Goal: Complete application form

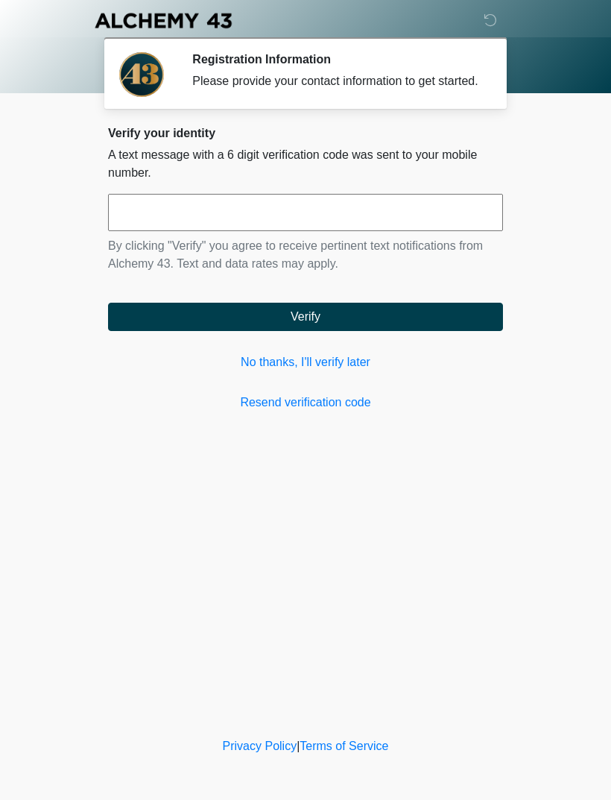
click at [303, 371] on link "No thanks, I'll verify later" at bounding box center [305, 362] width 395 height 18
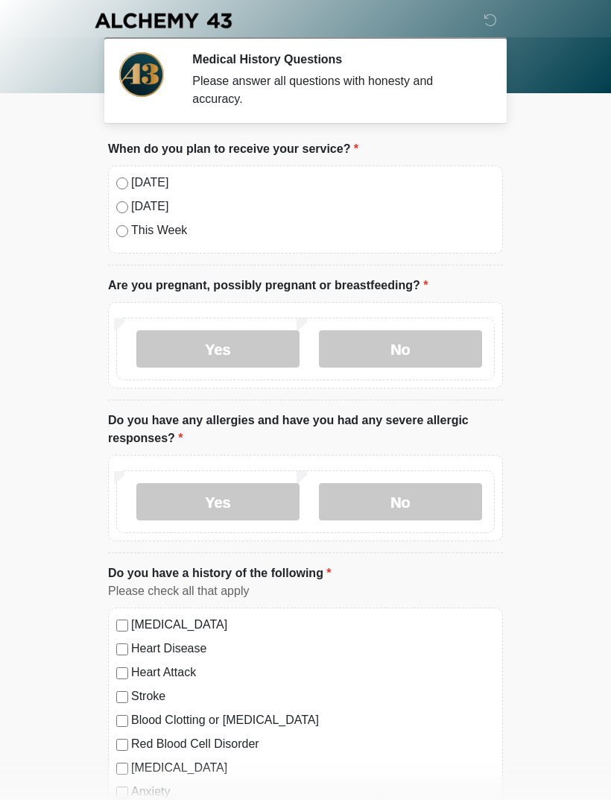
click at [344, 339] on label "No" at bounding box center [400, 348] width 163 height 37
click at [376, 512] on label "No" at bounding box center [400, 501] width 163 height 37
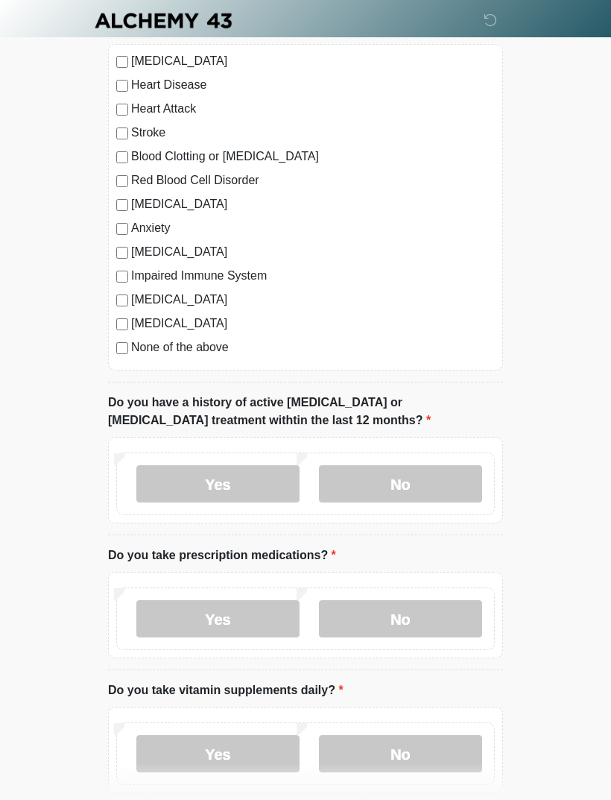
scroll to position [572, 0]
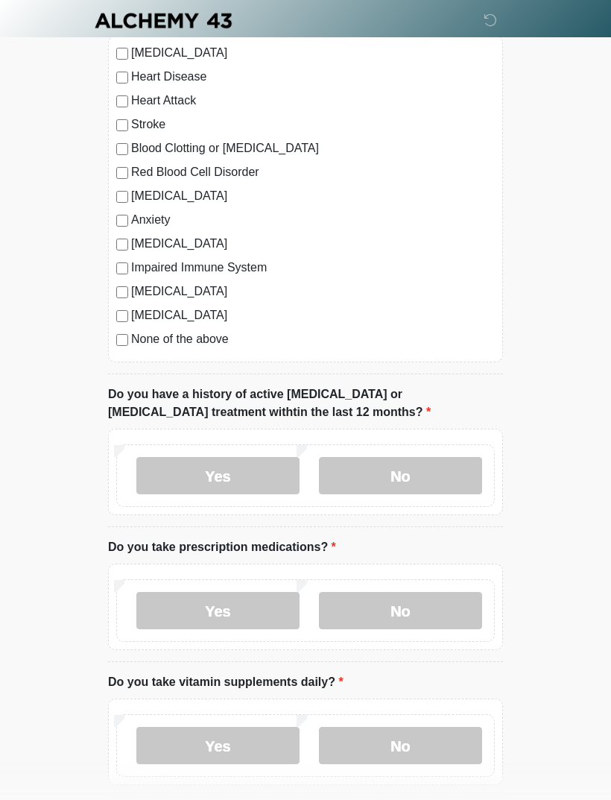
click at [351, 481] on label "No" at bounding box center [400, 475] width 163 height 37
click at [354, 613] on label "No" at bounding box center [400, 610] width 163 height 37
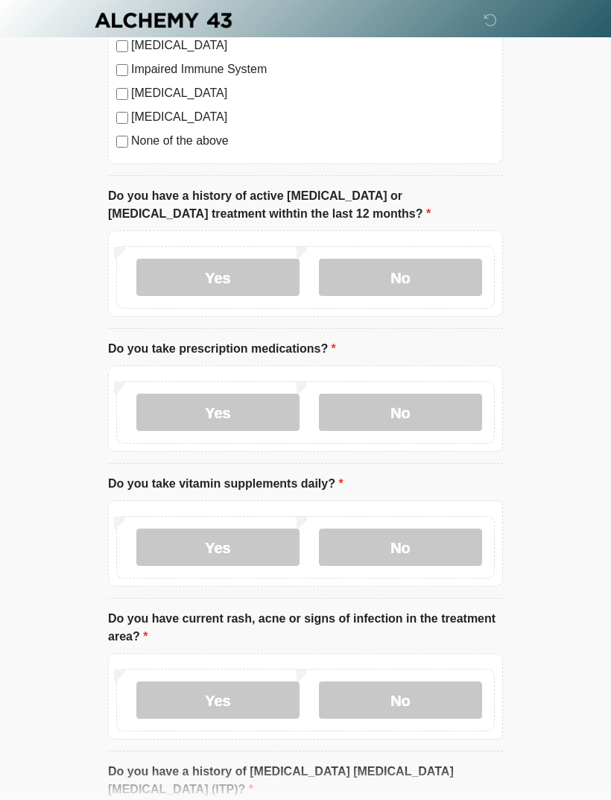
scroll to position [773, 0]
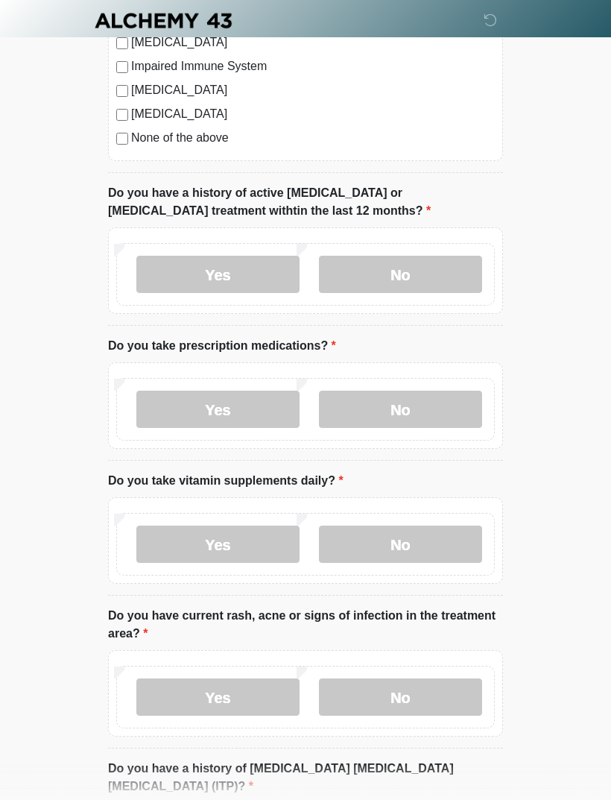
click at [367, 538] on label "No" at bounding box center [400, 543] width 163 height 37
click at [357, 696] on label "No" at bounding box center [400, 696] width 163 height 37
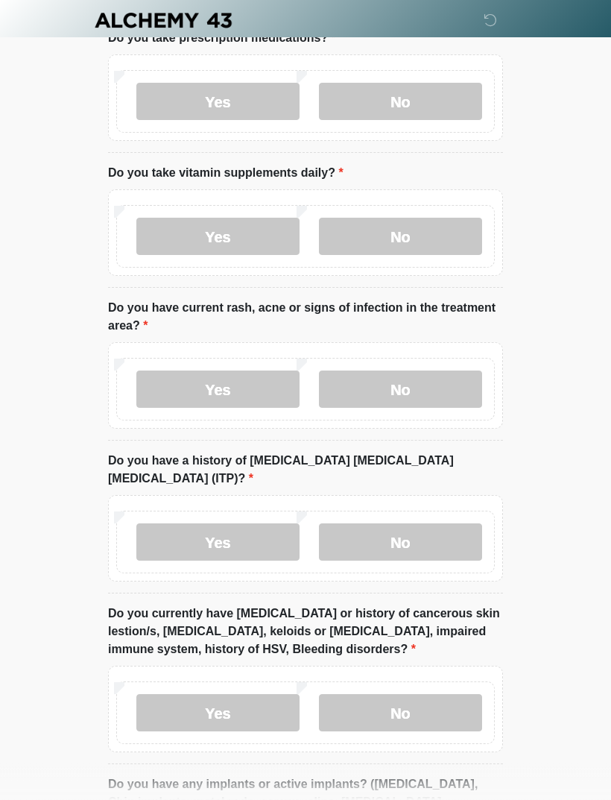
scroll to position [1089, 0]
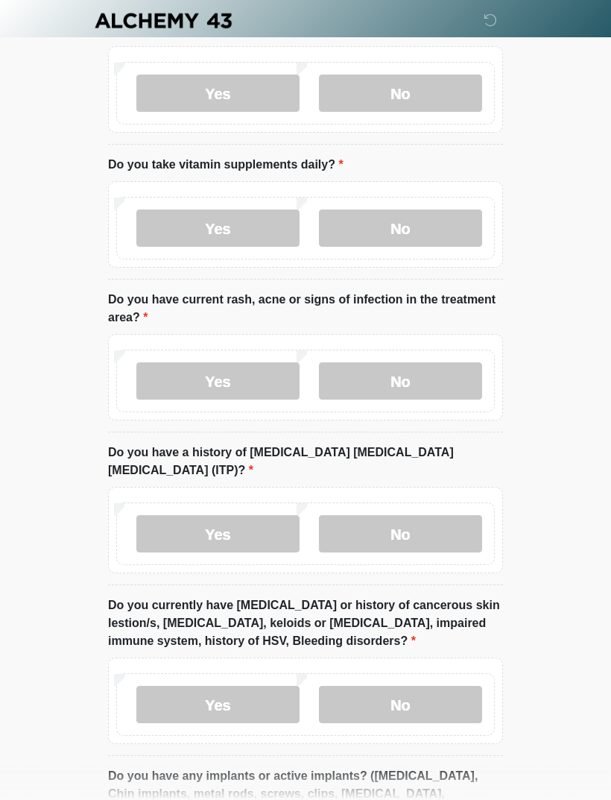
click at [364, 523] on label "No" at bounding box center [400, 533] width 163 height 37
click at [356, 686] on label "No" at bounding box center [400, 704] width 163 height 37
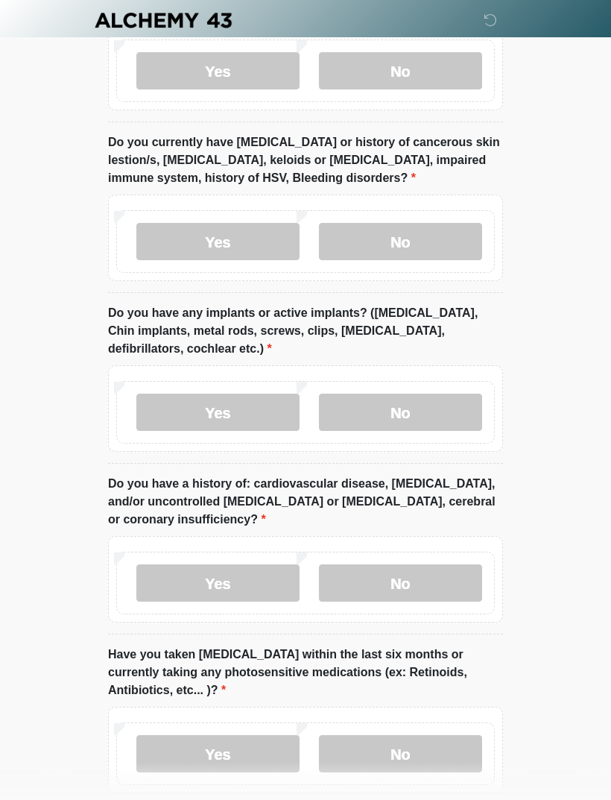
scroll to position [1560, 0]
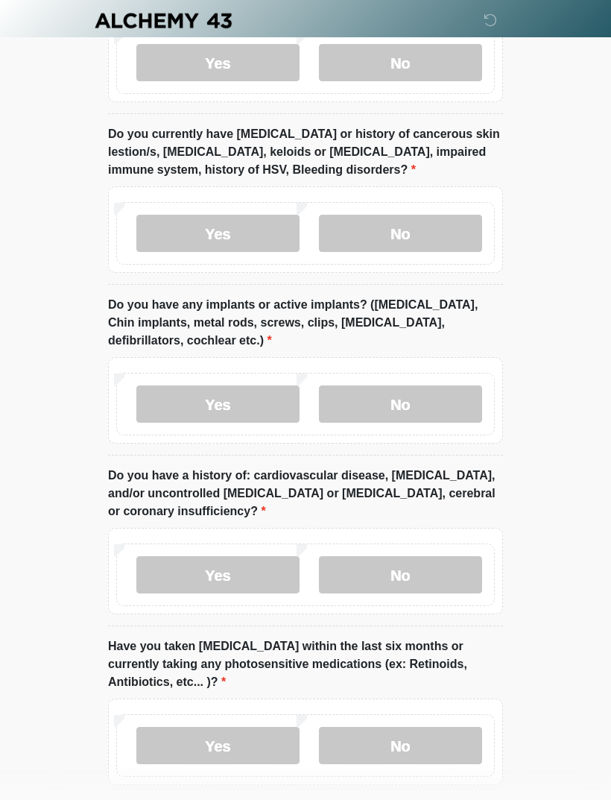
click at [362, 385] on label "No" at bounding box center [400, 403] width 163 height 37
click at [353, 556] on label "No" at bounding box center [400, 574] width 163 height 37
click at [341, 734] on label "No" at bounding box center [400, 745] width 163 height 37
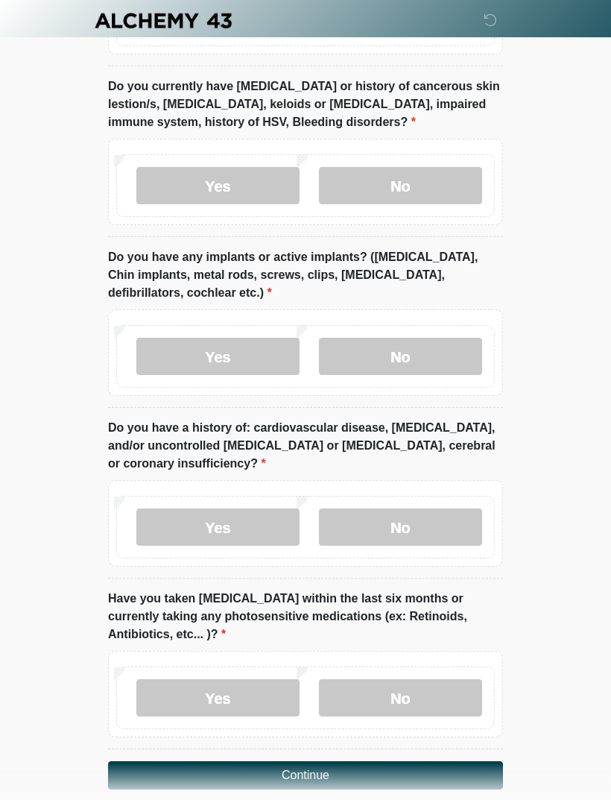
click at [265, 761] on button "Continue" at bounding box center [305, 775] width 395 height 28
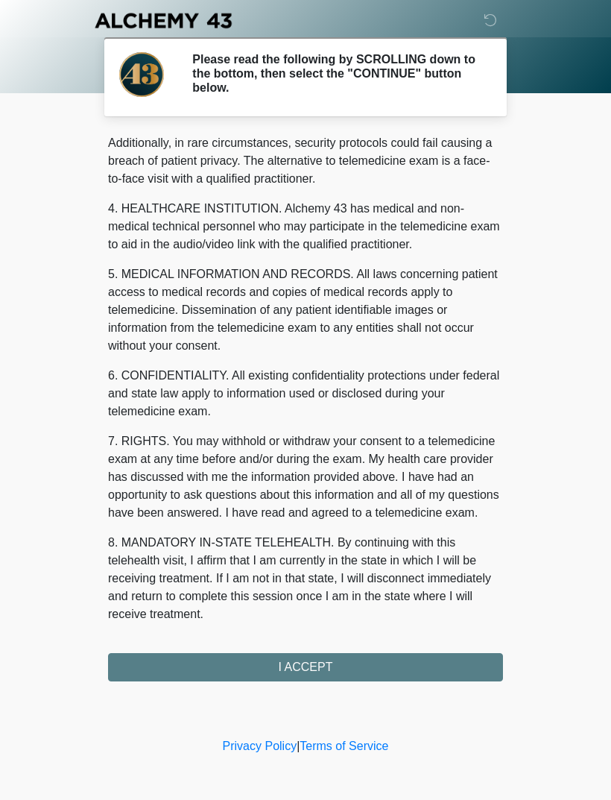
scroll to position [363, 0]
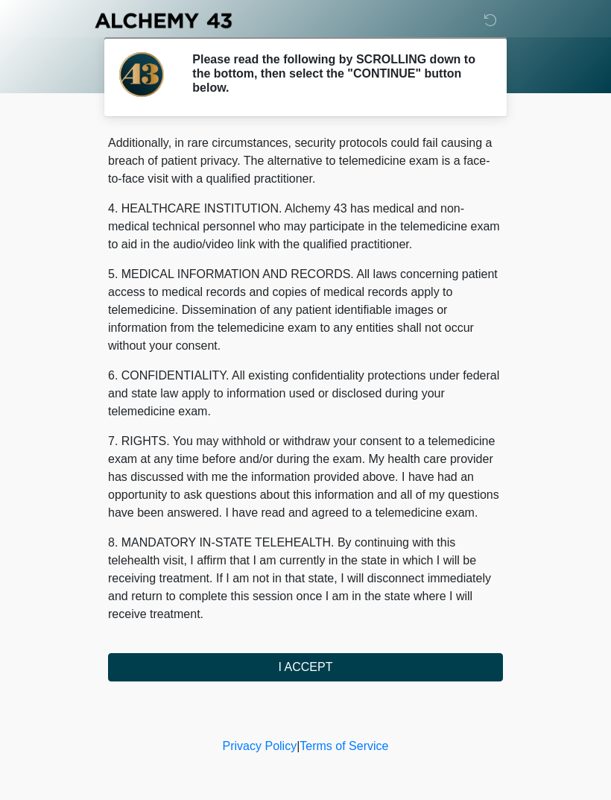
click at [270, 669] on button "I ACCEPT" at bounding box center [305, 667] width 395 height 28
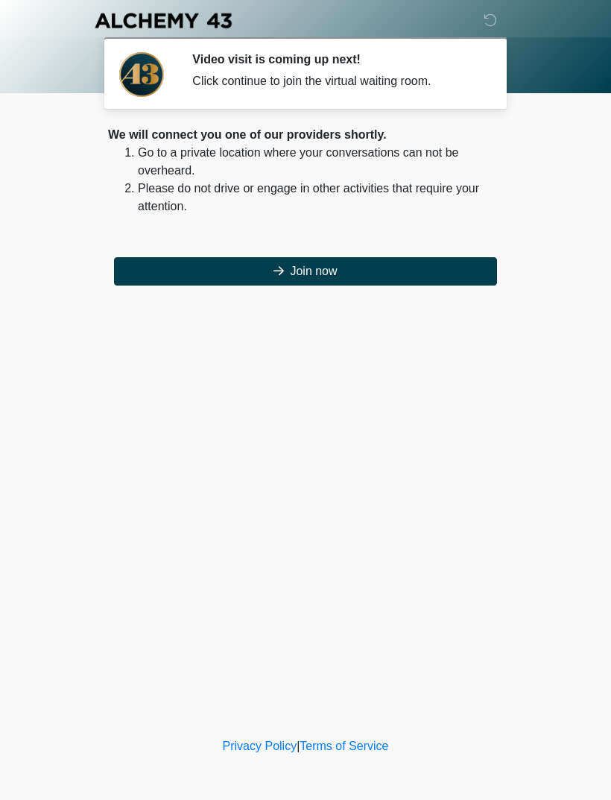
click at [275, 268] on icon at bounding box center [279, 271] width 10 height 12
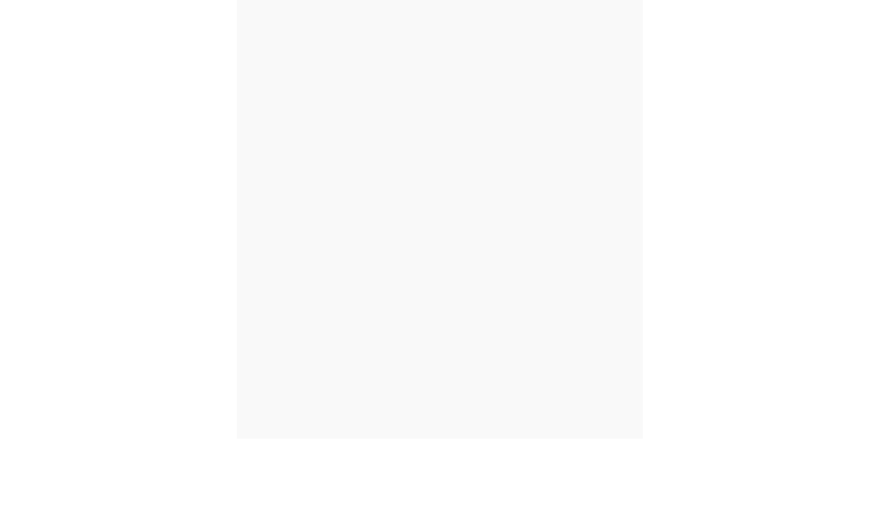
scroll to position [4, 0]
